Goal: Task Accomplishment & Management: Use online tool/utility

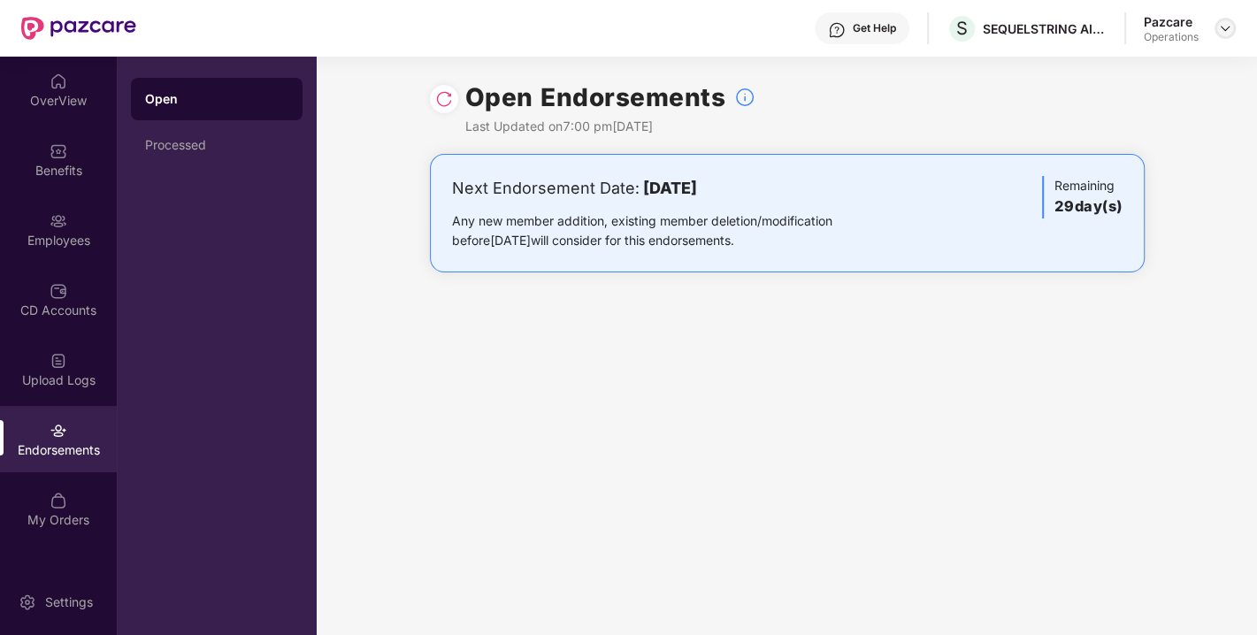
click at [1224, 25] on img at bounding box center [1225, 28] width 14 height 14
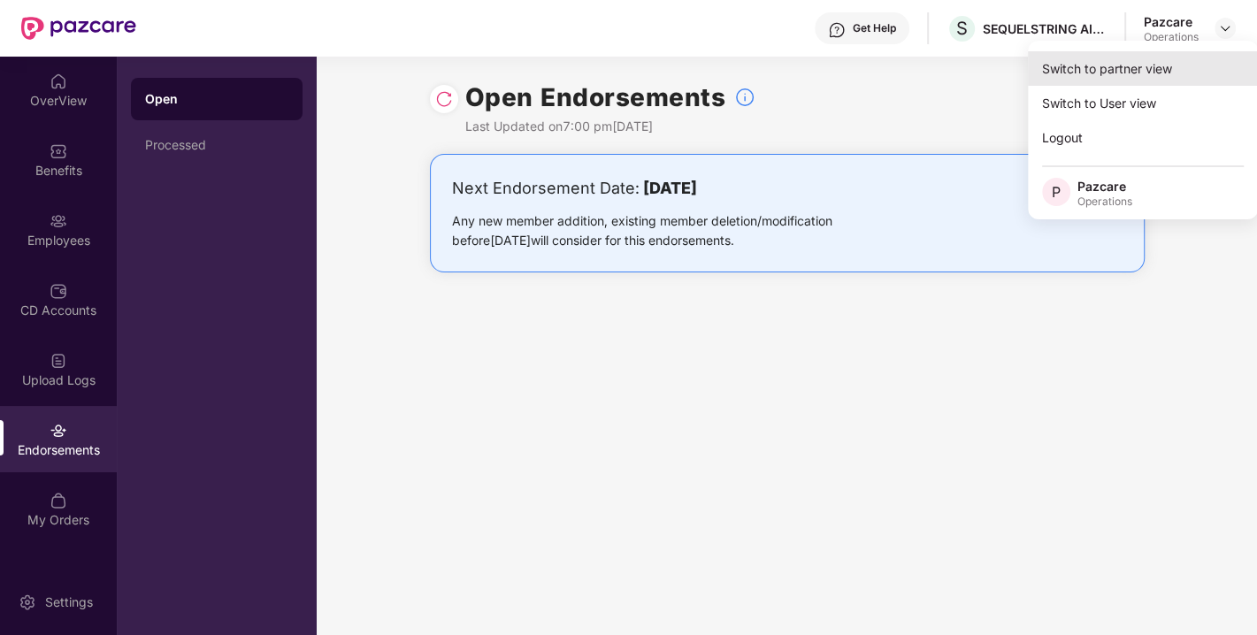
click at [1129, 65] on div "Switch to partner view" at bounding box center [1143, 68] width 230 height 34
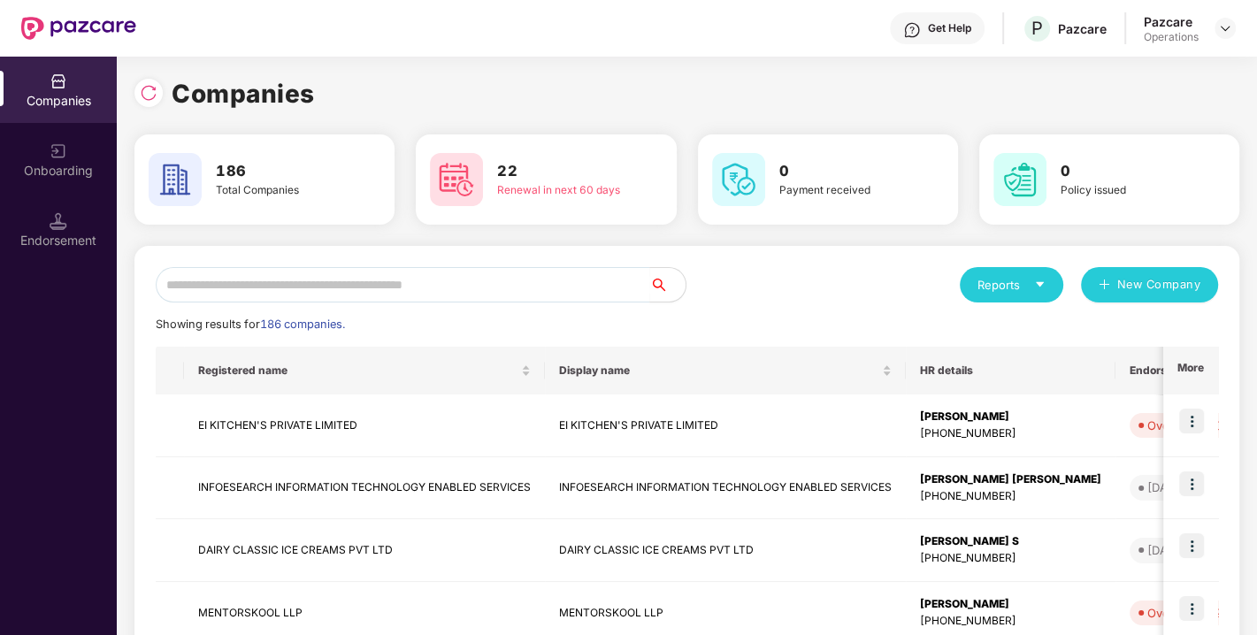
click at [908, 85] on div "Companies" at bounding box center [686, 93] width 1105 height 39
click at [341, 293] on input "text" at bounding box center [403, 284] width 494 height 35
click at [382, 298] on input "text" at bounding box center [403, 284] width 494 height 35
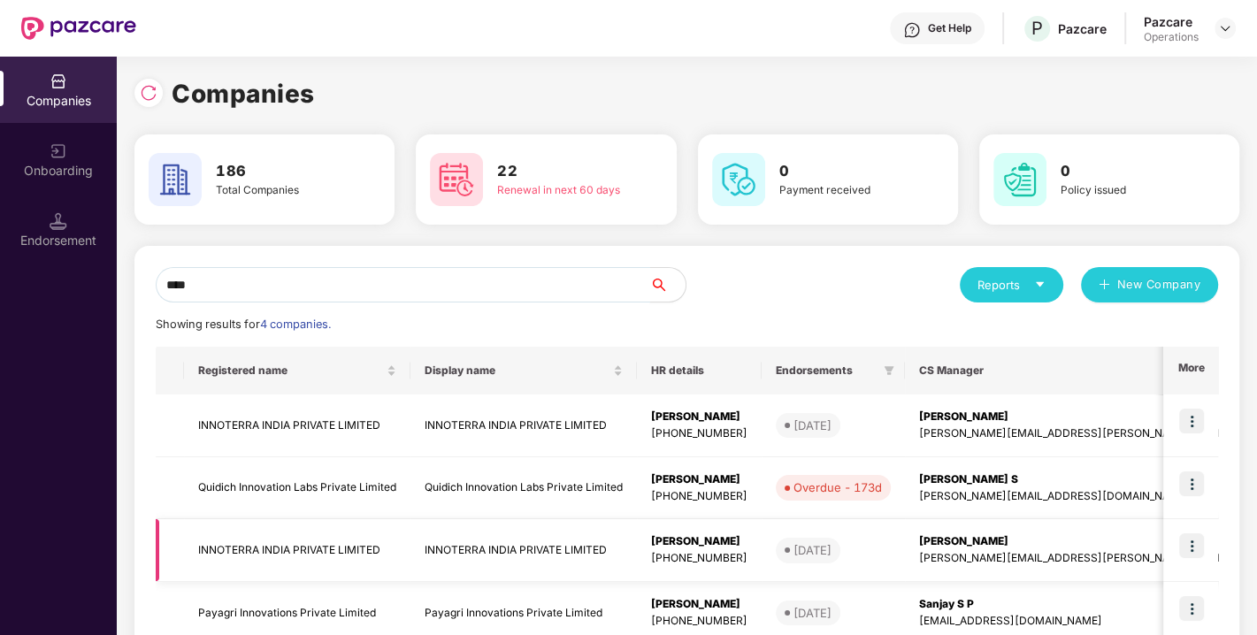
type input "****"
click at [1193, 545] on img at bounding box center [1191, 545] width 25 height 25
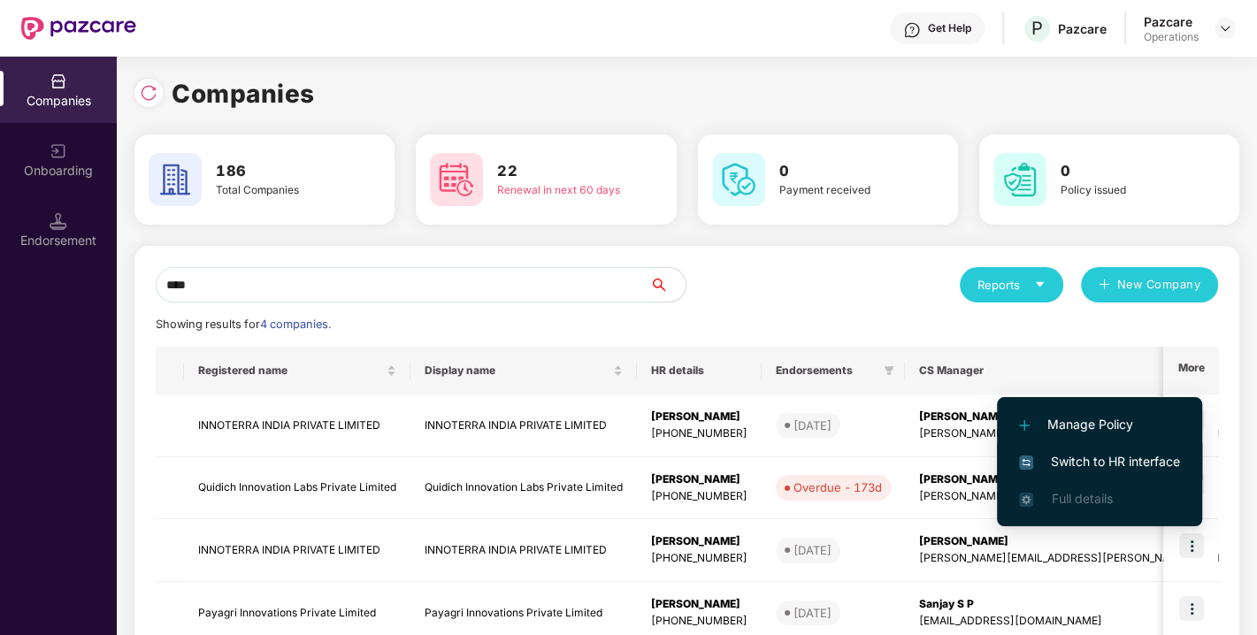
click at [1098, 443] on li "Switch to HR interface" at bounding box center [1099, 461] width 205 height 37
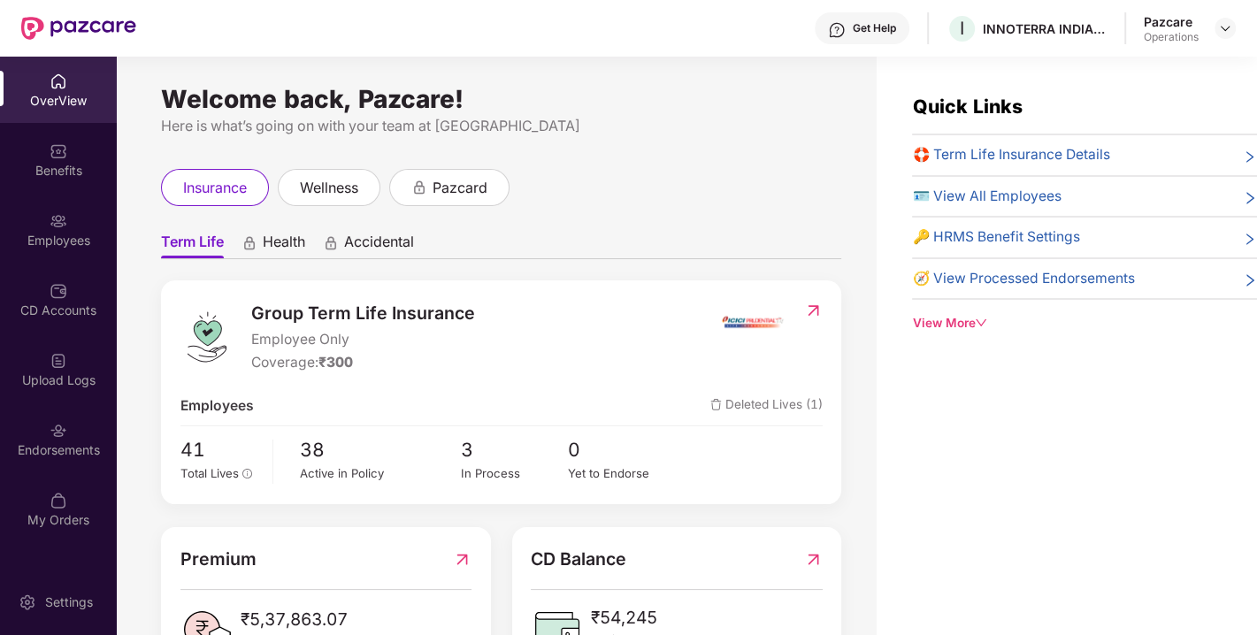
click at [68, 436] on div "Endorsements" at bounding box center [58, 439] width 117 height 66
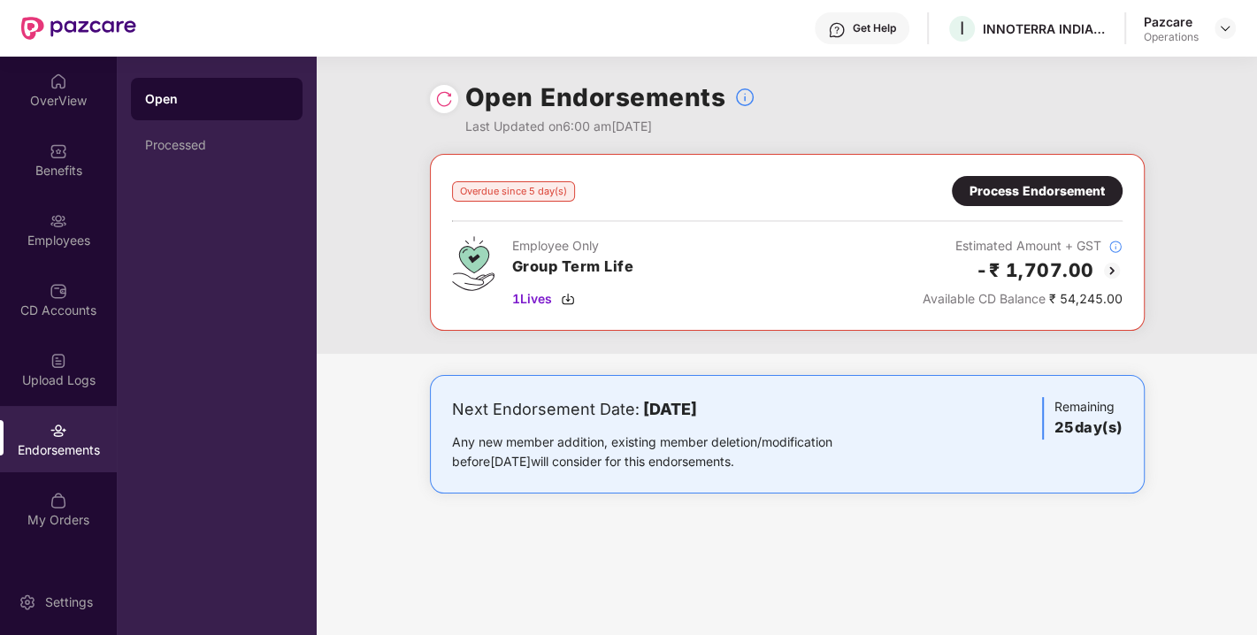
click at [444, 96] on img at bounding box center [444, 99] width 18 height 18
click at [1228, 29] on img at bounding box center [1225, 28] width 14 height 14
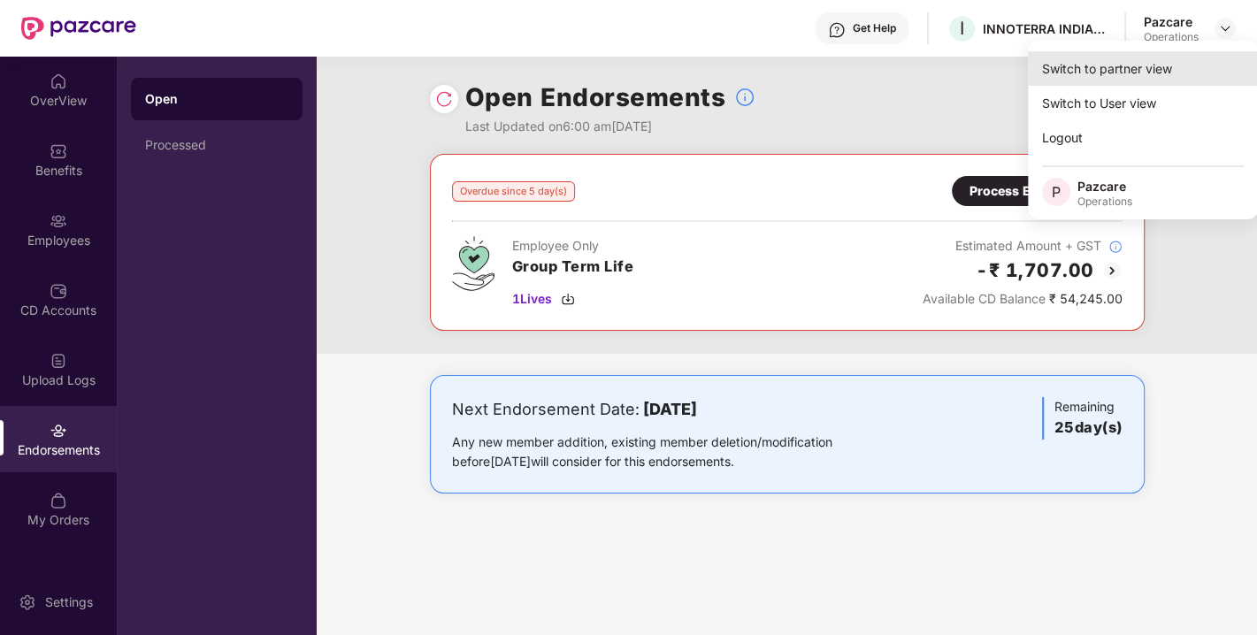
click at [1119, 80] on div "Switch to partner view" at bounding box center [1143, 68] width 230 height 34
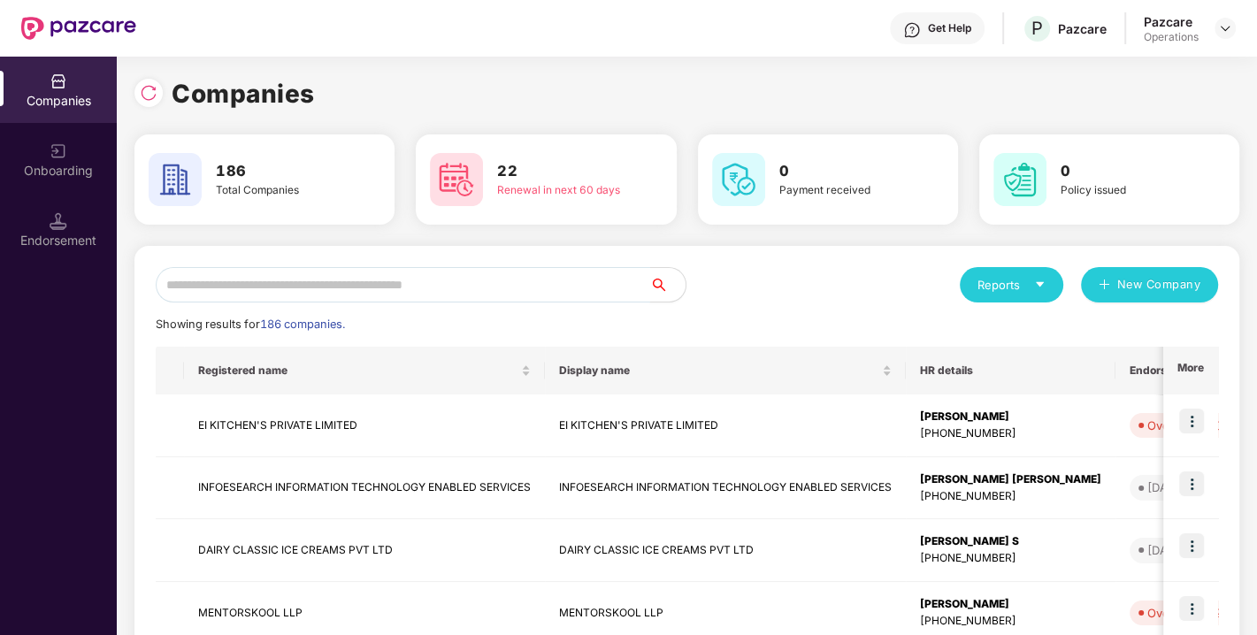
click at [447, 286] on input "text" at bounding box center [403, 284] width 494 height 35
paste input "**********"
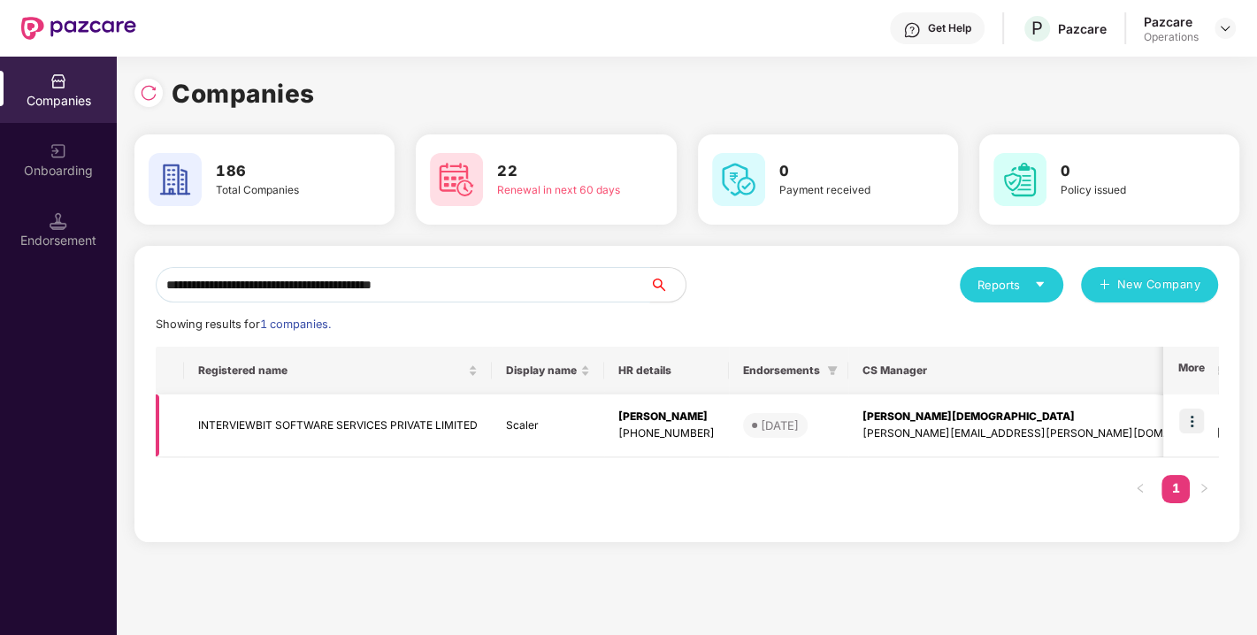
type input "**********"
click at [1187, 417] on img at bounding box center [1191, 421] width 25 height 25
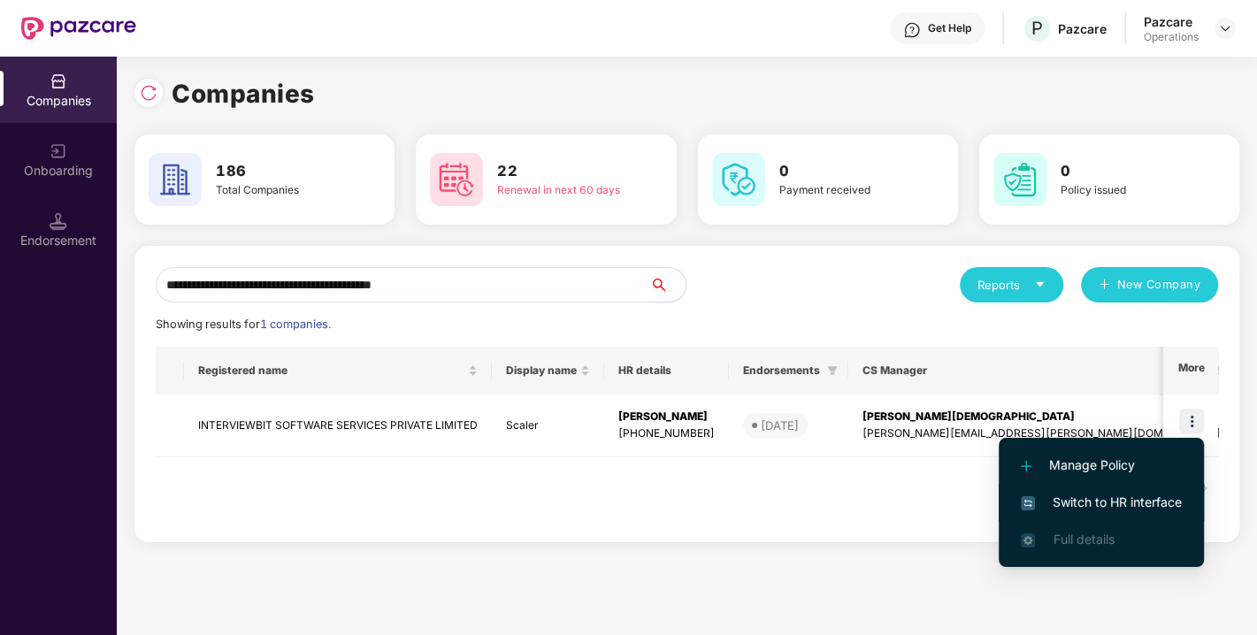
click at [1114, 497] on span "Switch to HR interface" at bounding box center [1101, 502] width 161 height 19
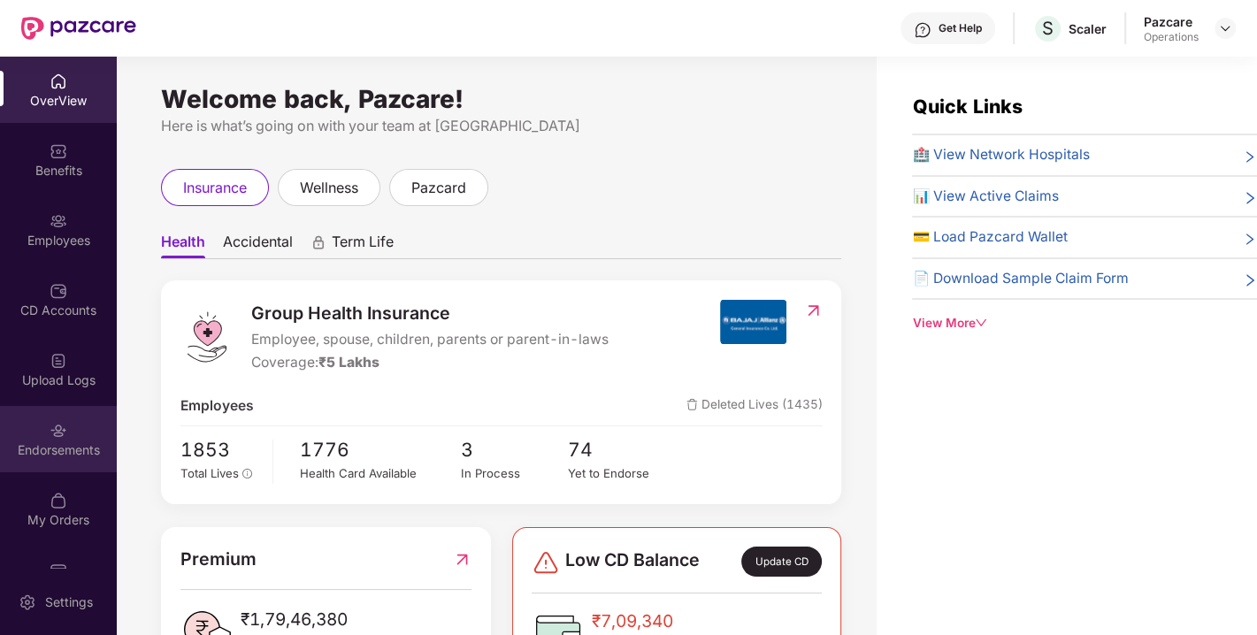
click at [35, 429] on div "Endorsements" at bounding box center [58, 439] width 117 height 66
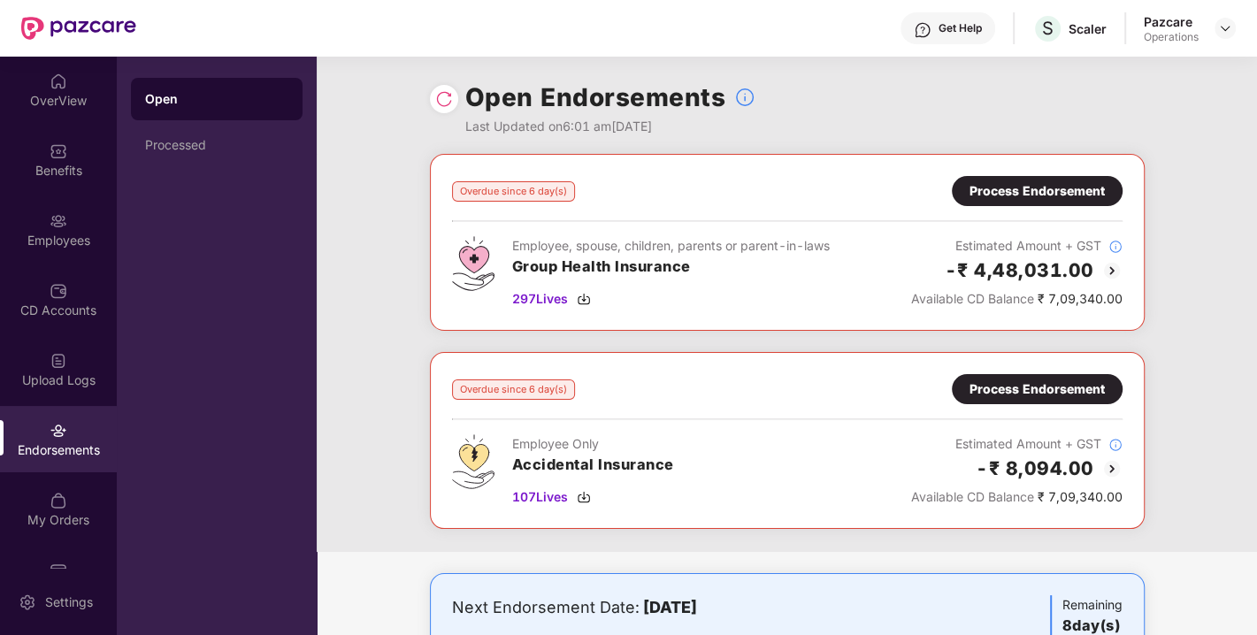
click at [442, 98] on img at bounding box center [444, 99] width 18 height 18
click at [586, 297] on img at bounding box center [584, 299] width 14 height 14
click at [1041, 186] on div "Process Endorsement" at bounding box center [1036, 190] width 135 height 19
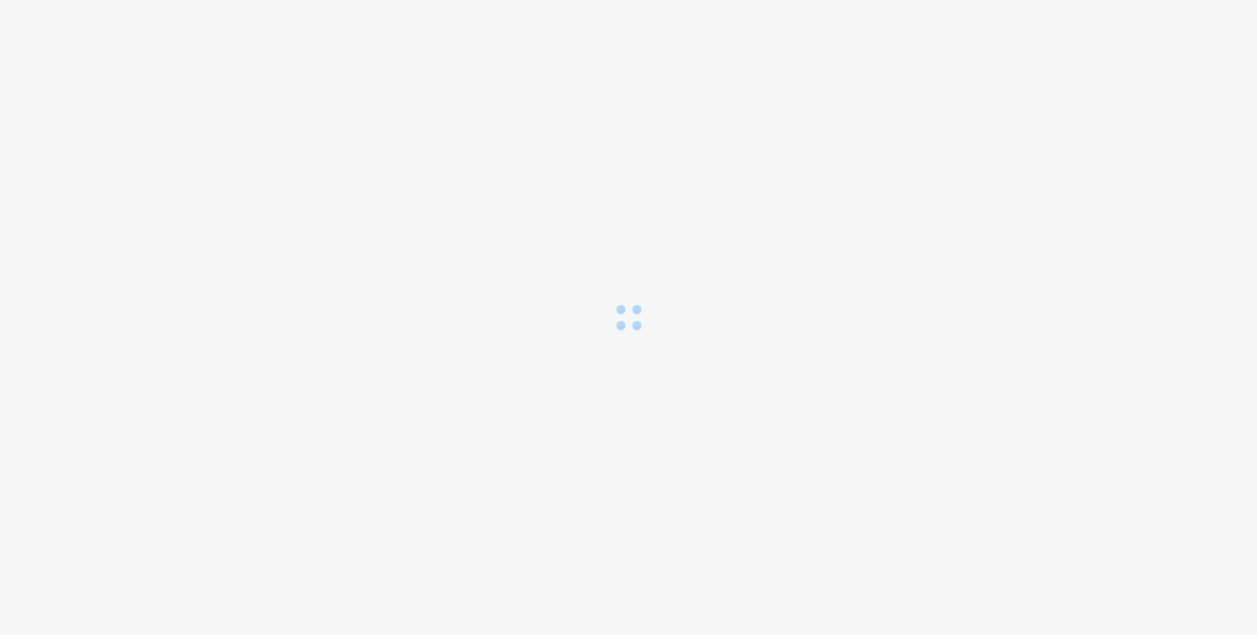
click at [1041, 186] on div "Loading..." at bounding box center [628, 317] width 1257 height 635
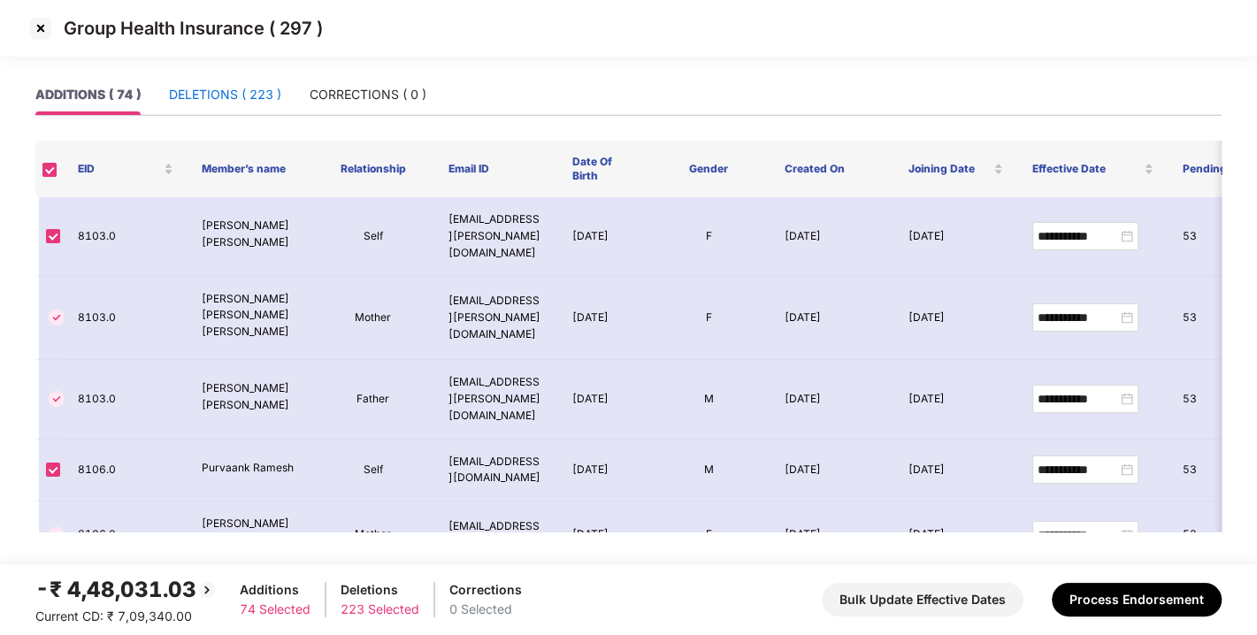
click at [241, 90] on div "DELETIONS ( 223 )" at bounding box center [225, 94] width 112 height 19
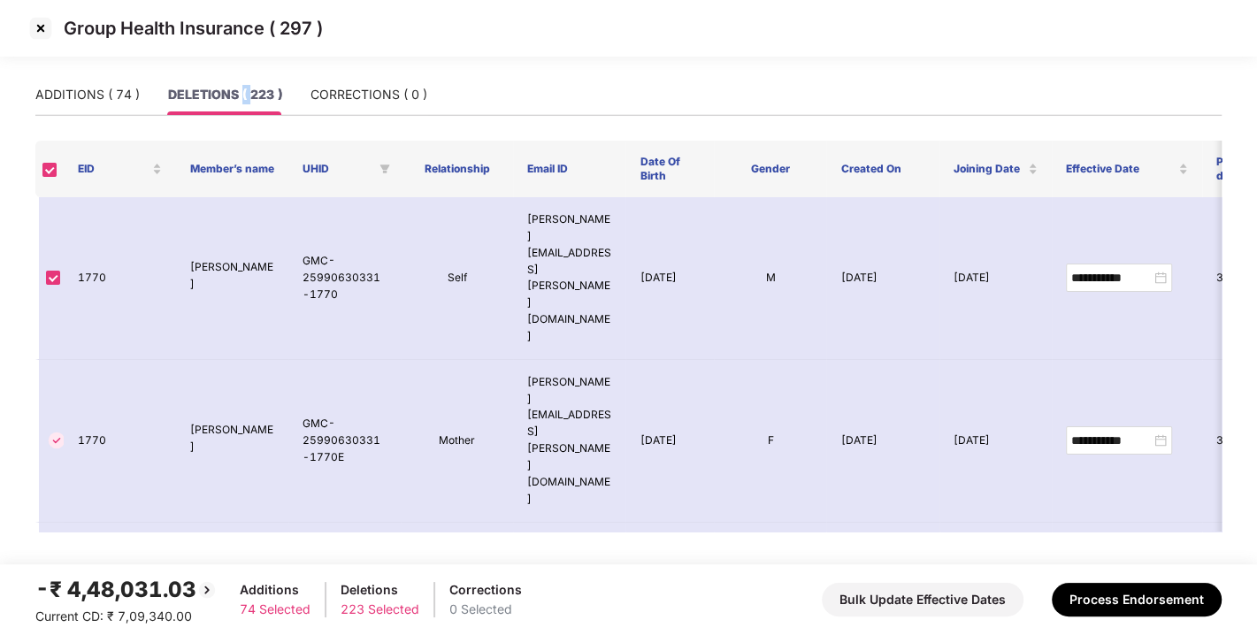
click at [241, 90] on div "DELETIONS ( 223 )" at bounding box center [225, 94] width 114 height 19
click at [42, 31] on img at bounding box center [41, 28] width 28 height 28
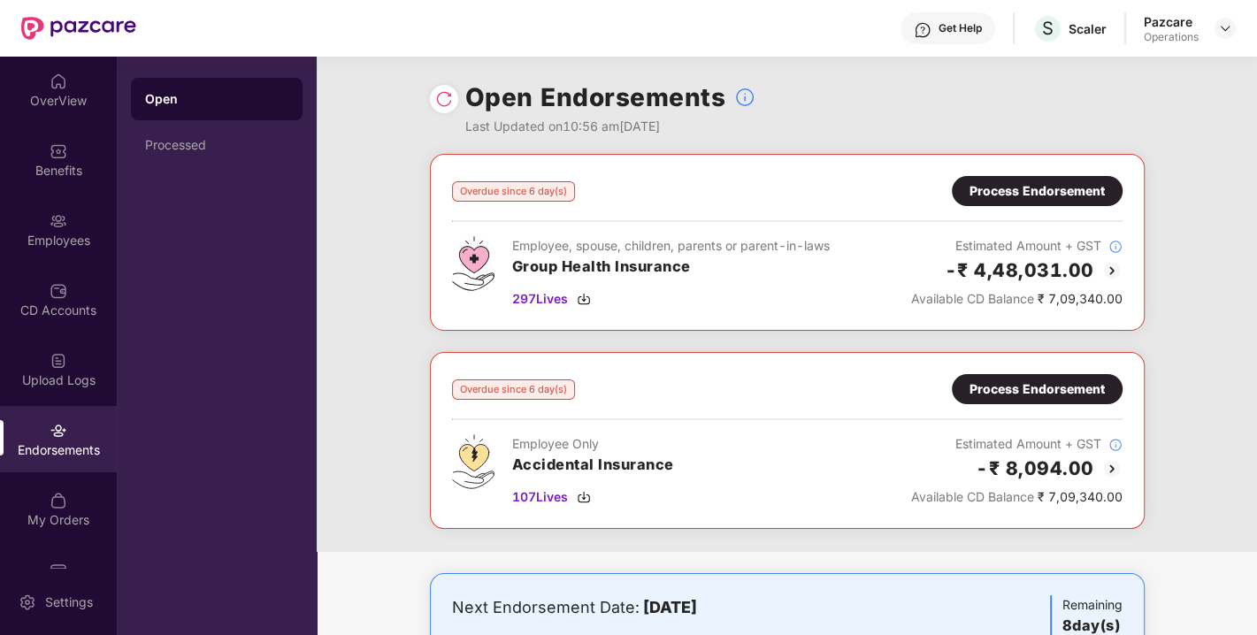
click at [1037, 384] on div "Process Endorsement" at bounding box center [1036, 388] width 135 height 19
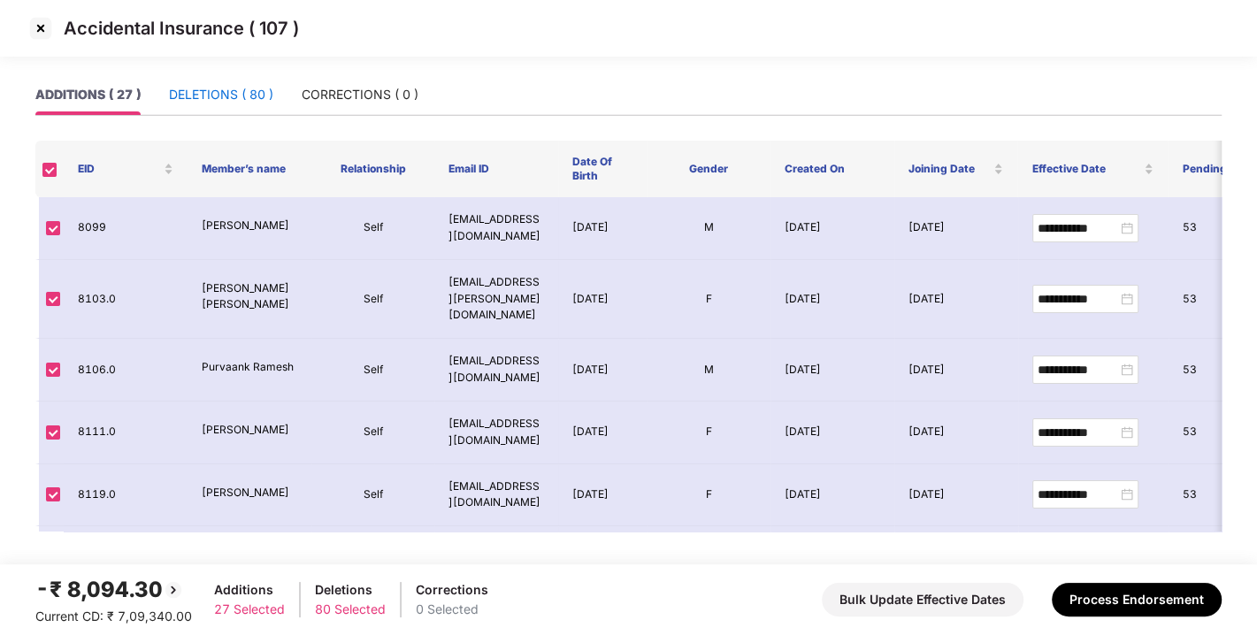
click at [202, 86] on div "DELETIONS ( 80 )" at bounding box center [221, 94] width 104 height 19
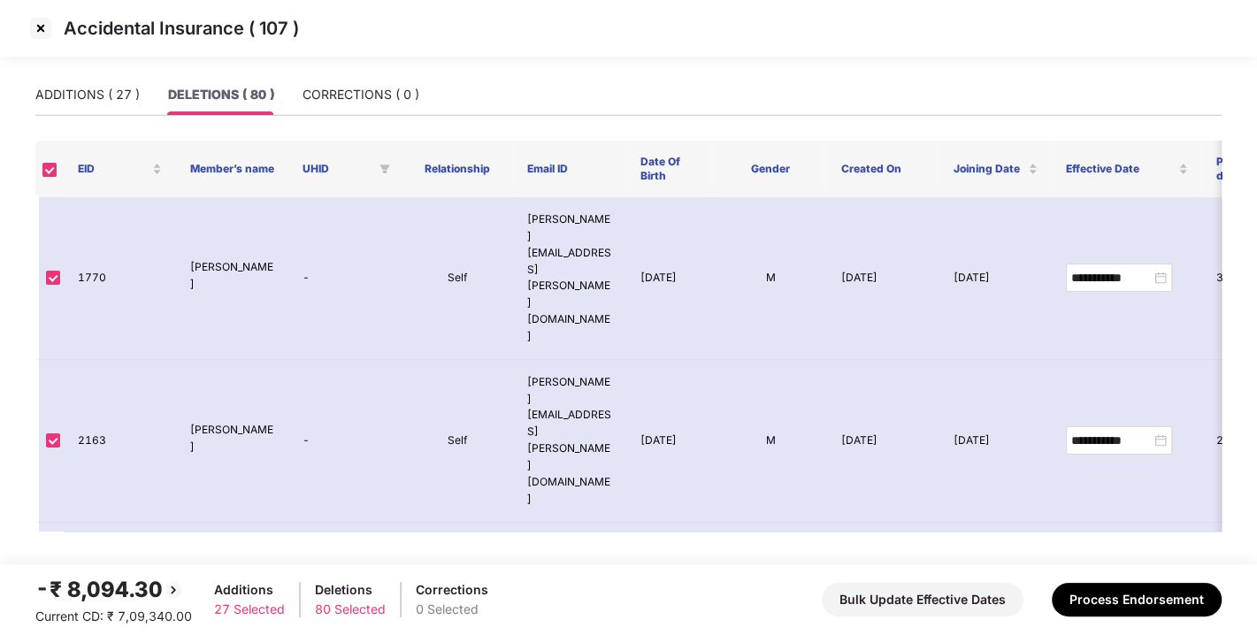
click at [35, 27] on img at bounding box center [41, 28] width 28 height 28
